Goal: Find specific page/section: Find specific page/section

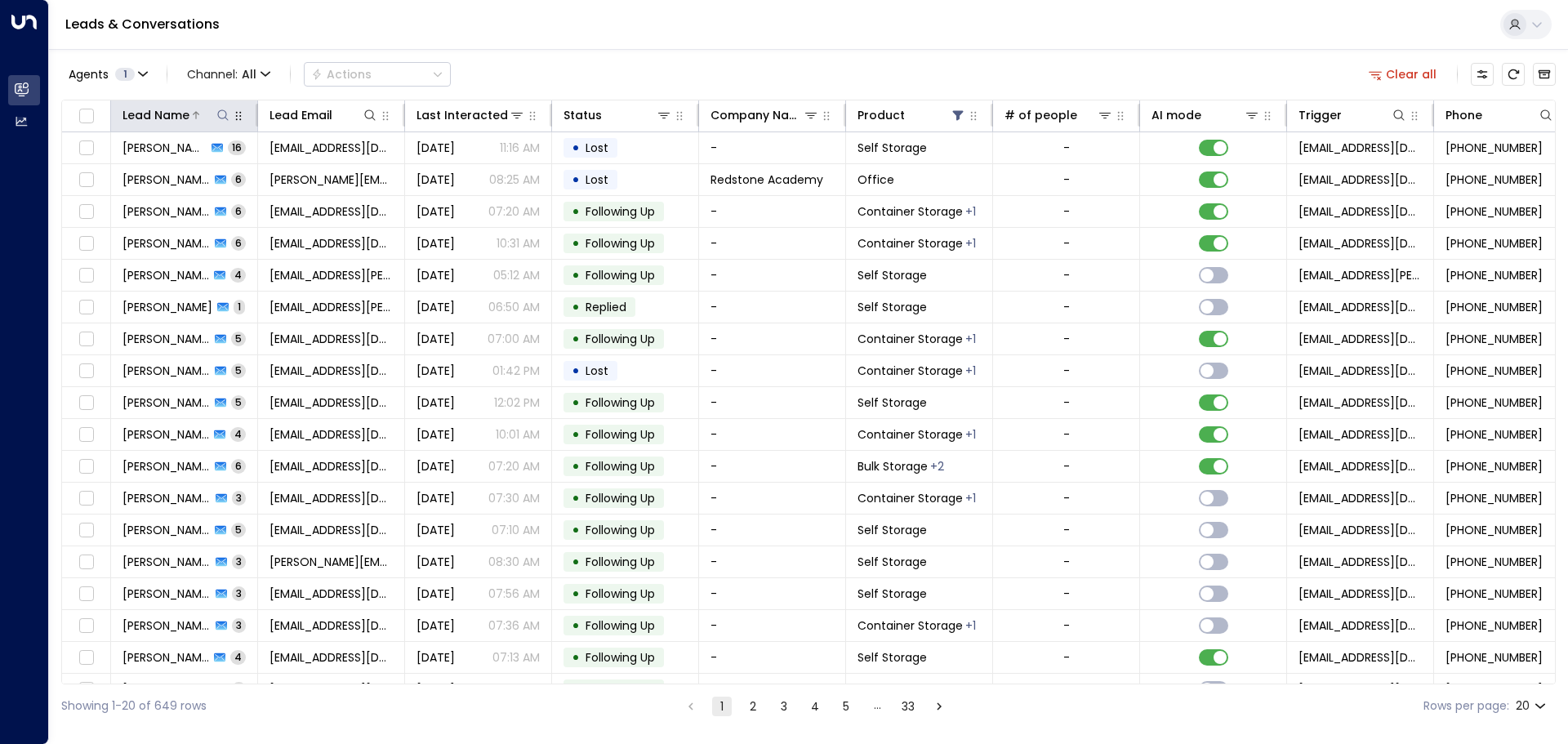
click at [222, 117] on icon at bounding box center [223, 115] width 13 height 13
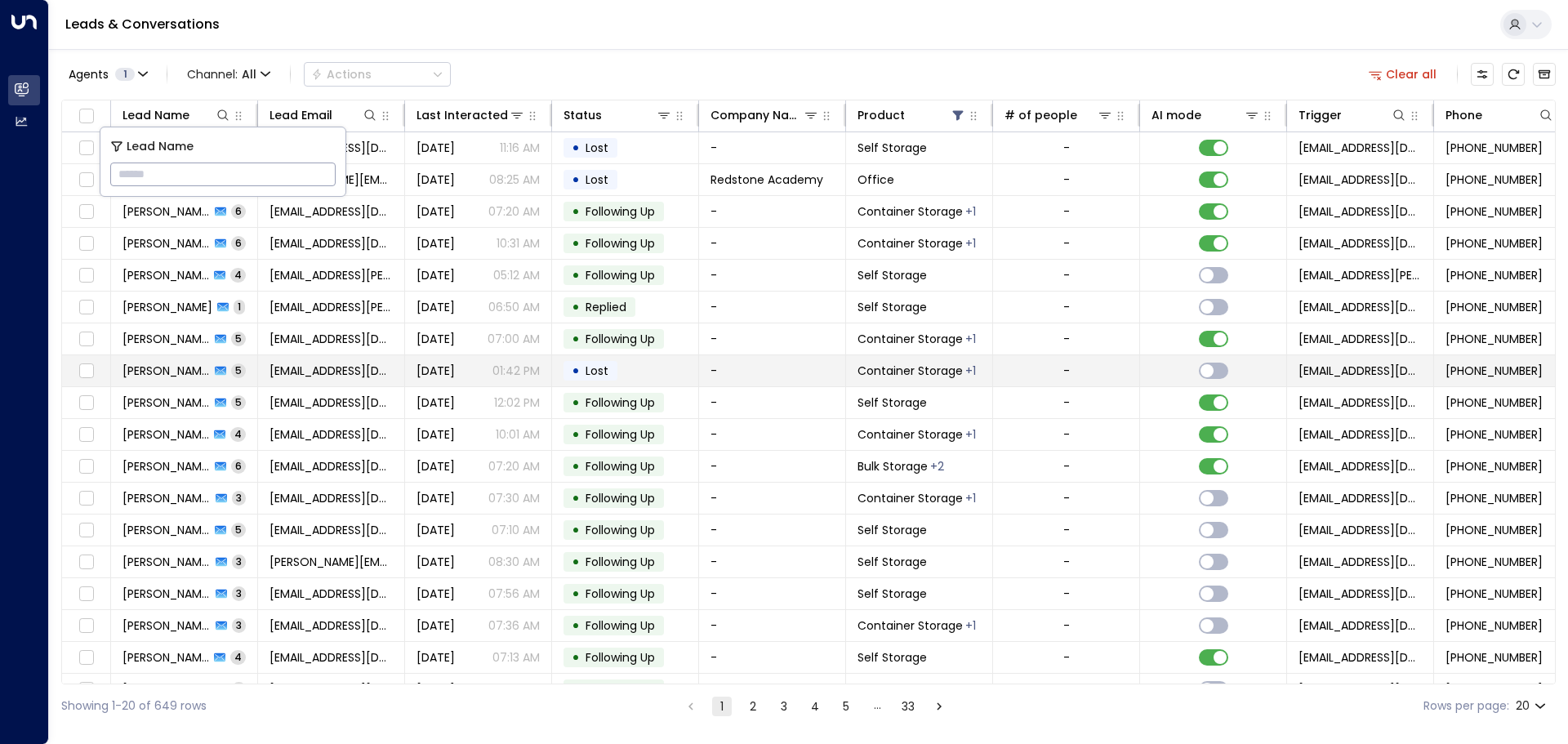
type input "**********"
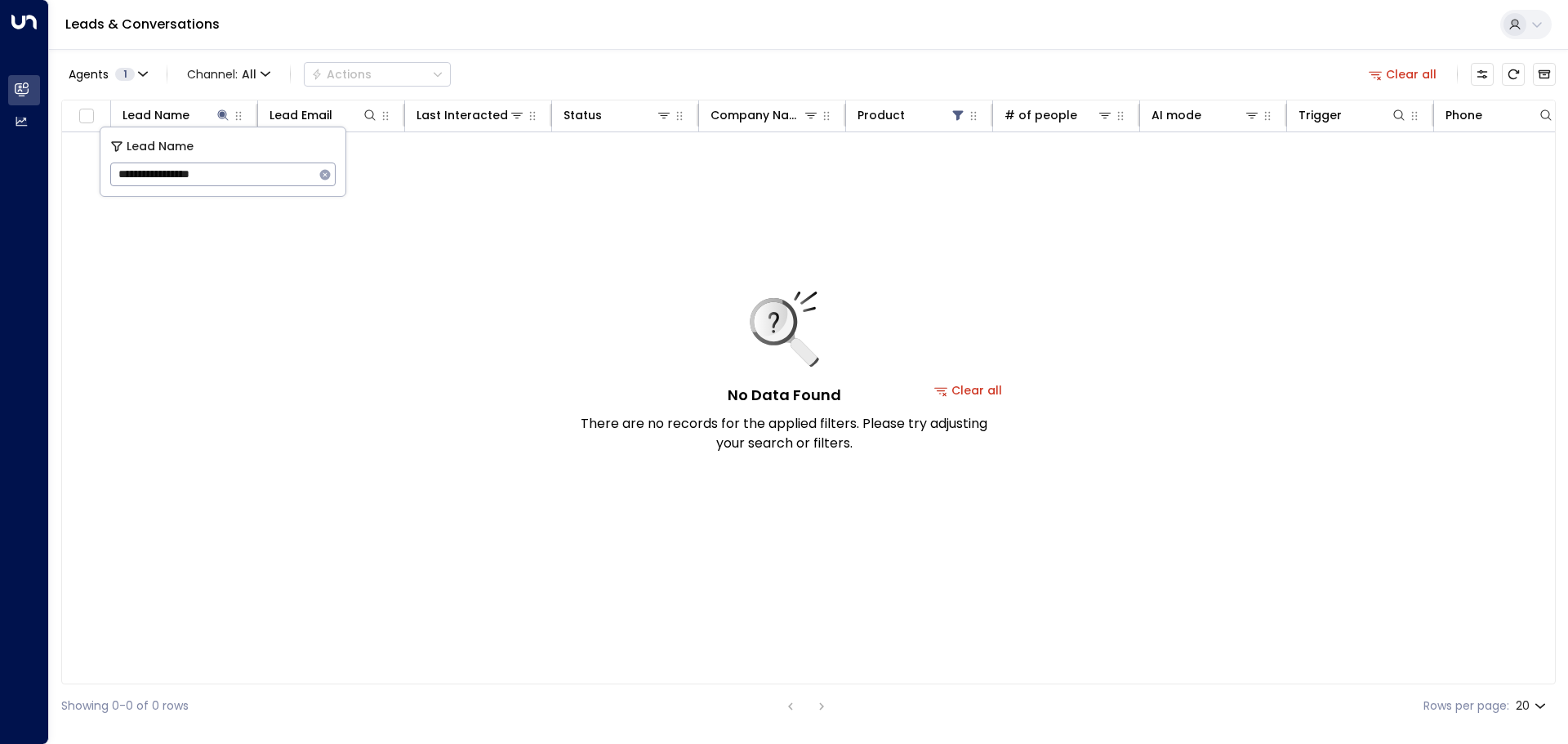
click at [970, 388] on div "No Data Found There are no records for the applied filters. Please try adjustin…" at bounding box center [784, 372] width 409 height 162
click at [944, 392] on div "No Data Found There are no records for the applied filters. Please try adjustin…" at bounding box center [784, 372] width 409 height 162
click at [981, 392] on div "No Data Found There are no records for the applied filters. Please try adjustin…" at bounding box center [784, 372] width 409 height 162
click at [975, 390] on div "No Data Found There are no records for the applied filters. Please try adjustin…" at bounding box center [784, 372] width 409 height 162
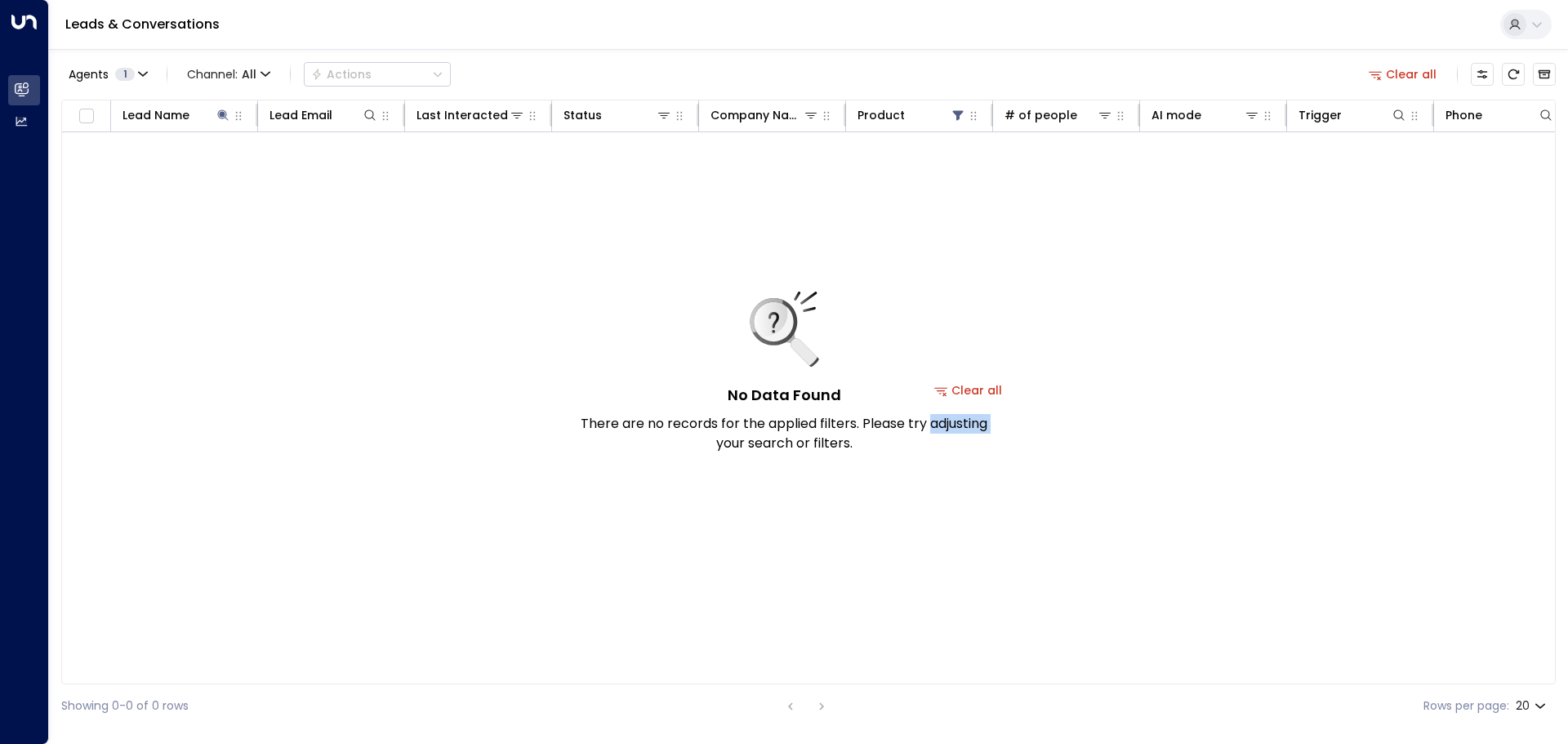
click at [975, 390] on div "No Data Found There are no records for the applied filters. Please try adjustin…" at bounding box center [784, 372] width 409 height 162
click at [966, 390] on div "No Data Found There are no records for the applied filters. Please try adjustin…" at bounding box center [784, 372] width 409 height 162
click at [965, 390] on div "No Data Found There are no records for the applied filters. Please try adjustin…" at bounding box center [784, 372] width 409 height 162
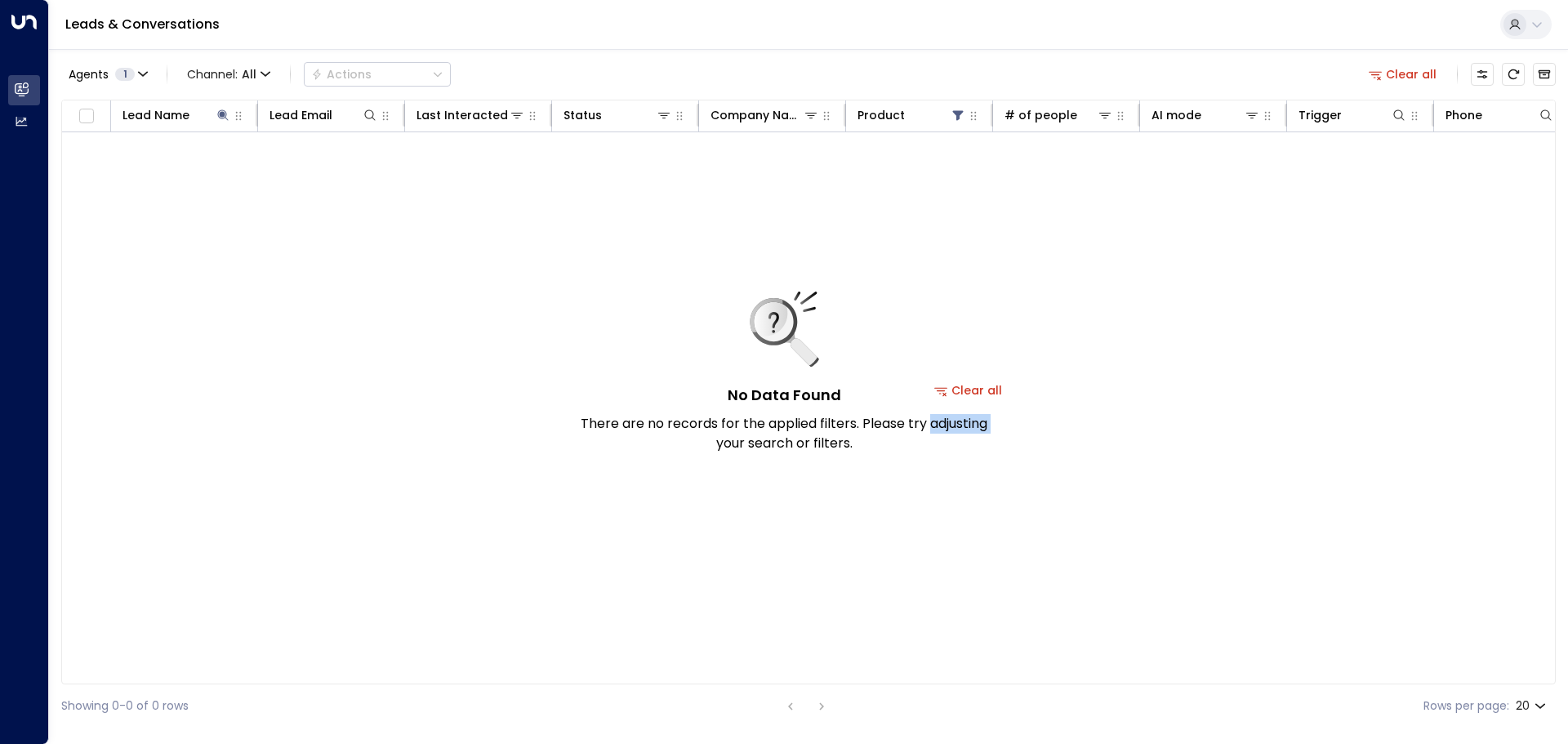
click at [965, 390] on div "No Data Found There are no records for the applied filters. Please try adjustin…" at bounding box center [784, 372] width 409 height 162
click at [990, 390] on button "Clear all" at bounding box center [968, 389] width 81 height 23
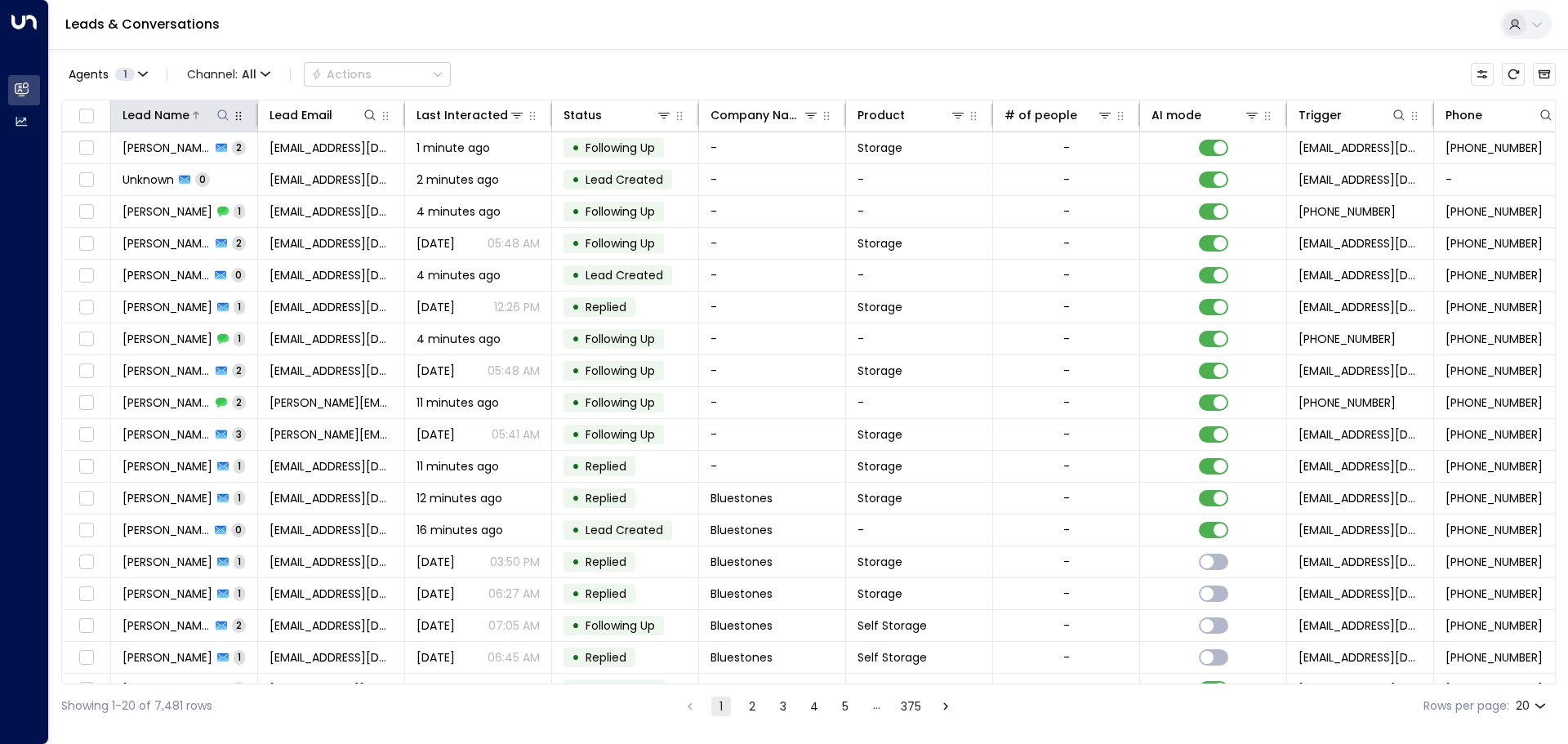
click at [218, 112] on icon at bounding box center [223, 115] width 13 height 13
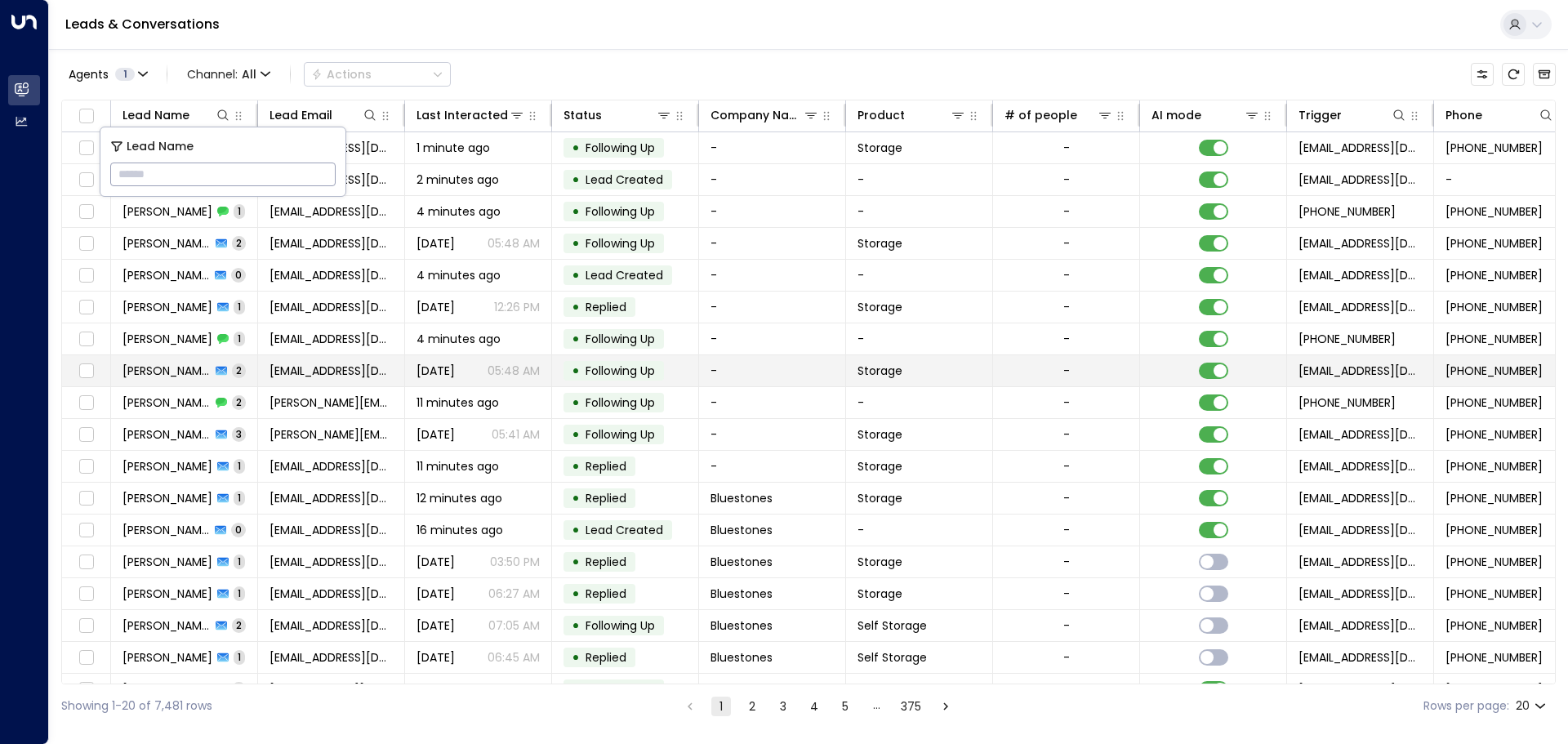
type input "**********"
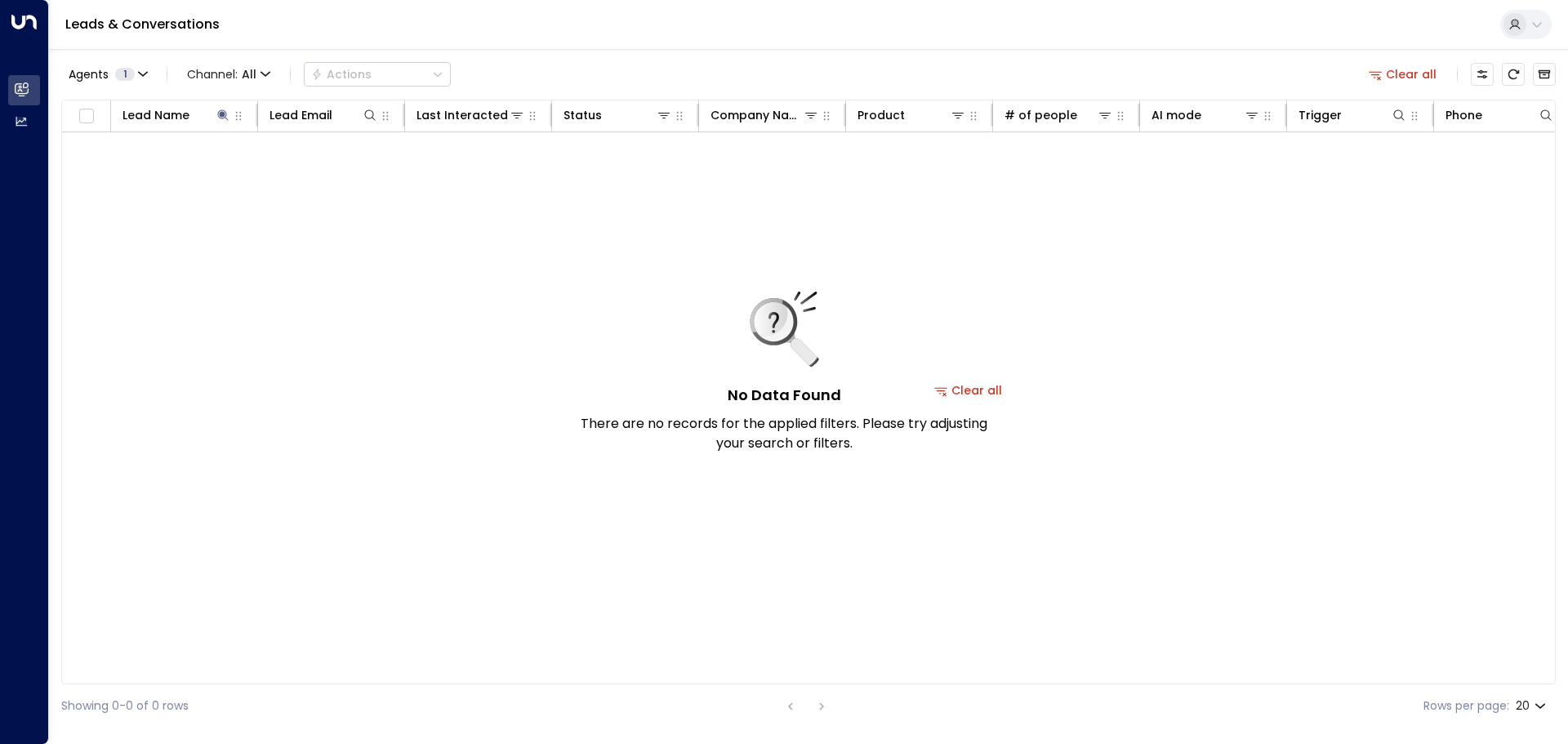
click at [945, 392] on div "No Data Found There are no records for the applied filters. Please try adjustin…" at bounding box center [784, 372] width 409 height 162
click at [976, 392] on div "No Data Found There are no records for the applied filters. Please try adjustin…" at bounding box center [784, 372] width 409 height 162
click at [996, 387] on button "Clear all" at bounding box center [968, 389] width 81 height 23
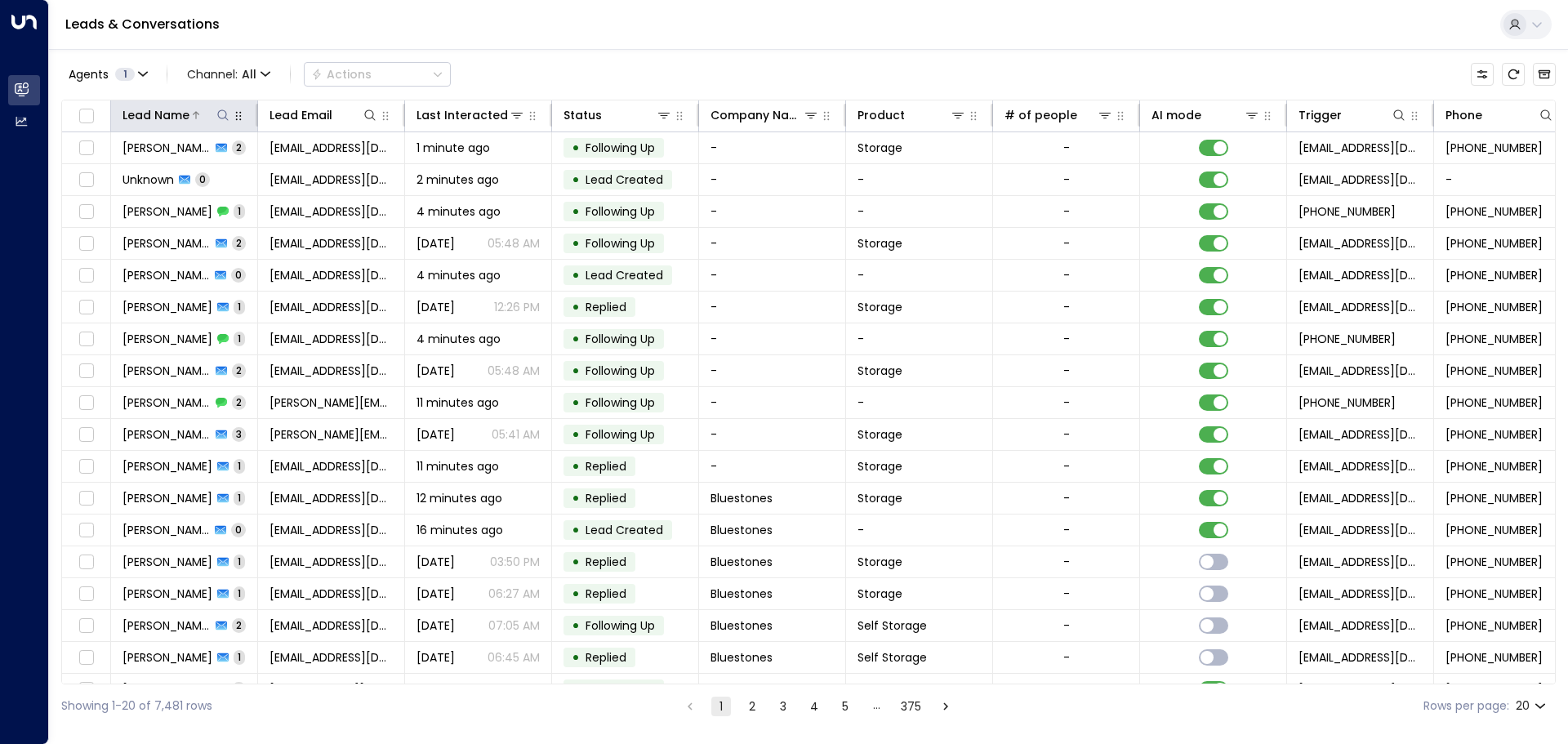
click at [221, 117] on icon at bounding box center [223, 115] width 13 height 13
type input "**********"
